Goal: Task Accomplishment & Management: Use online tool/utility

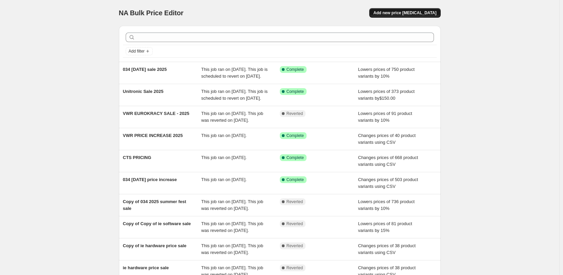
click at [422, 14] on span "Add new price change job" at bounding box center [404, 12] width 63 height 5
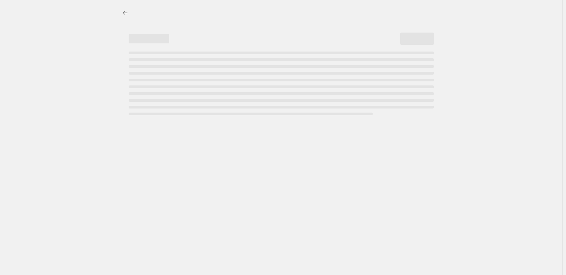
select select "percentage"
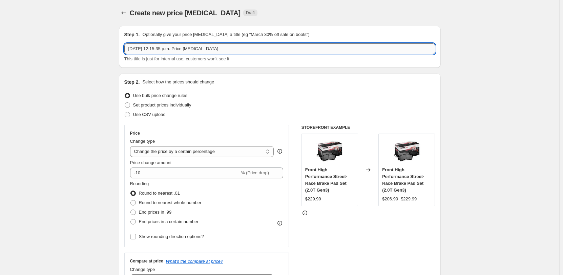
click at [194, 49] on input "Aug 27, 2025, 12:15:35 p.m. Price change job" at bounding box center [279, 48] width 311 height 11
type input "IE LABOR DAY SALE 2025"
click at [157, 115] on span "Use CSV upload" at bounding box center [149, 114] width 33 height 5
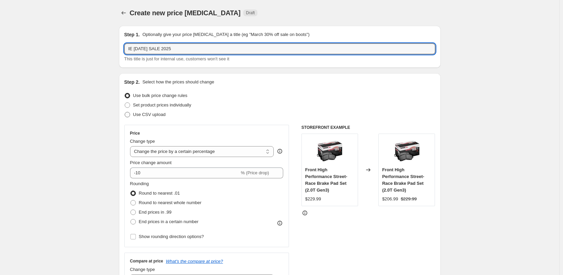
click at [125, 112] on input "Use CSV upload" at bounding box center [125, 112] width 0 height 0
radio input "true"
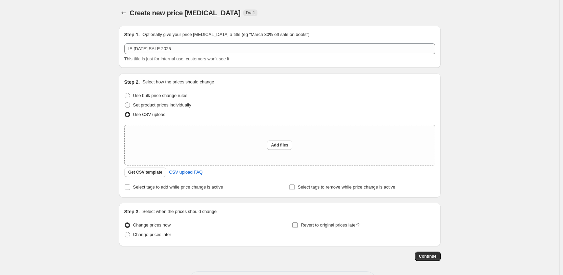
click at [338, 224] on span "Revert to original prices later?" at bounding box center [330, 224] width 59 height 5
click at [298, 224] on input "Revert to original prices later?" at bounding box center [294, 224] width 5 height 5
checkbox input "true"
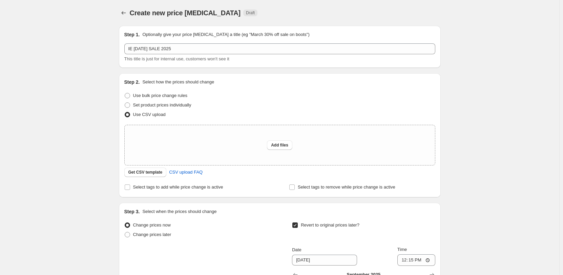
scroll to position [135, 0]
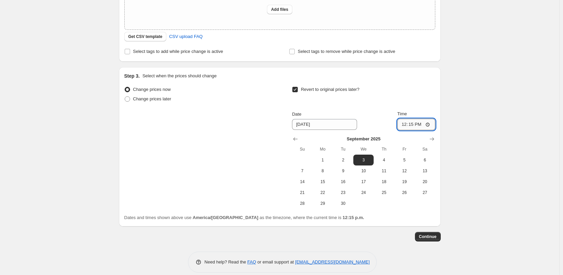
click at [430, 125] on input "12:15" at bounding box center [416, 125] width 38 height 12
type input "02:17"
click at [500, 154] on div "Create new price change job. This page is ready Create new price change job Dra…" at bounding box center [279, 74] width 559 height 418
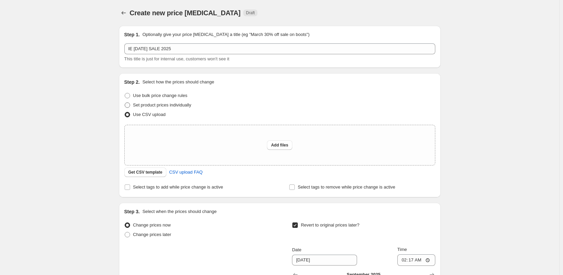
click at [163, 102] on span "Set product prices individually" at bounding box center [162, 104] width 58 height 5
click at [125, 102] on input "Set product prices individually" at bounding box center [125, 102] width 0 height 0
radio input "true"
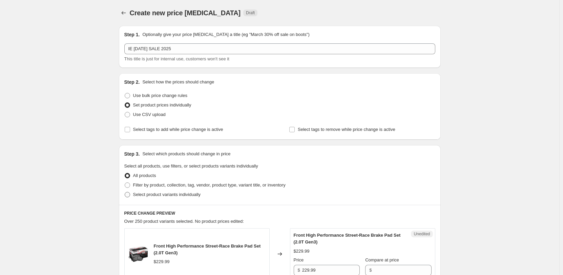
click at [185, 192] on span "Select product variants individually" at bounding box center [166, 194] width 67 height 5
click at [125, 192] on input "Select product variants individually" at bounding box center [125, 192] width 0 height 0
radio input "true"
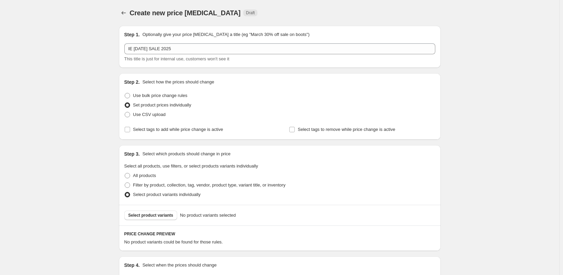
scroll to position [135, 0]
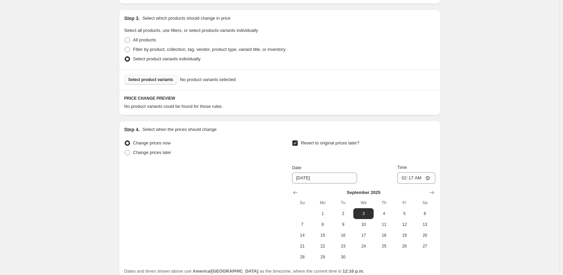
click at [167, 81] on span "Select product variants" at bounding box center [150, 79] width 45 height 5
click at [169, 78] on span "Select product variants" at bounding box center [150, 79] width 45 height 5
click at [143, 39] on span "All products" at bounding box center [144, 39] width 23 height 5
click at [125, 38] on input "All products" at bounding box center [125, 37] width 0 height 0
radio input "true"
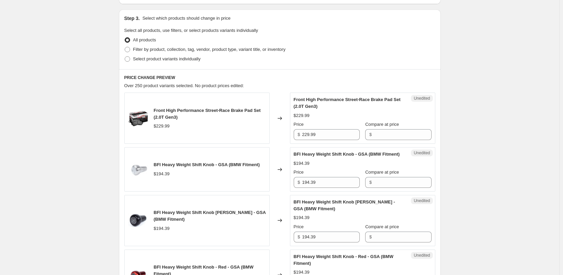
scroll to position [0, 0]
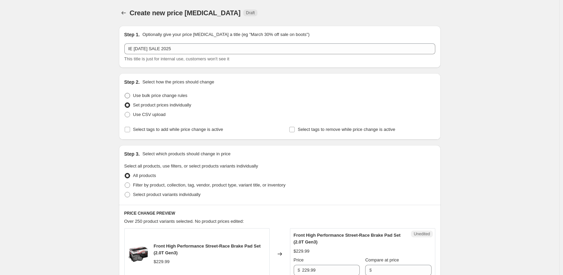
click at [167, 95] on span "Use bulk price change rules" at bounding box center [160, 95] width 54 height 5
click at [125, 93] on input "Use bulk price change rules" at bounding box center [125, 93] width 0 height 0
radio input "true"
select select "percentage"
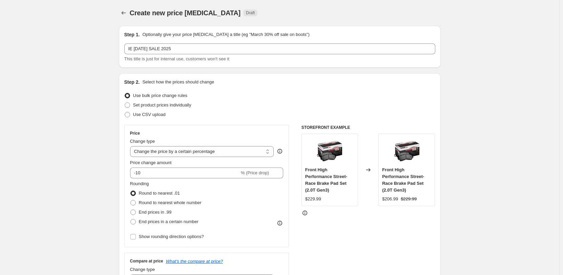
scroll to position [169, 0]
